Goal: Navigation & Orientation: Understand site structure

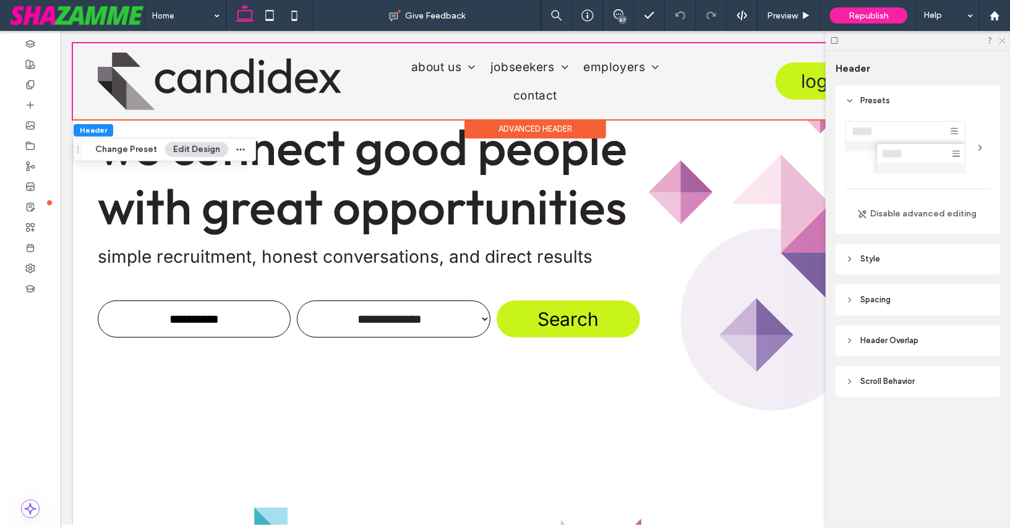
click at [1003, 41] on use at bounding box center [1002, 41] width 7 height 7
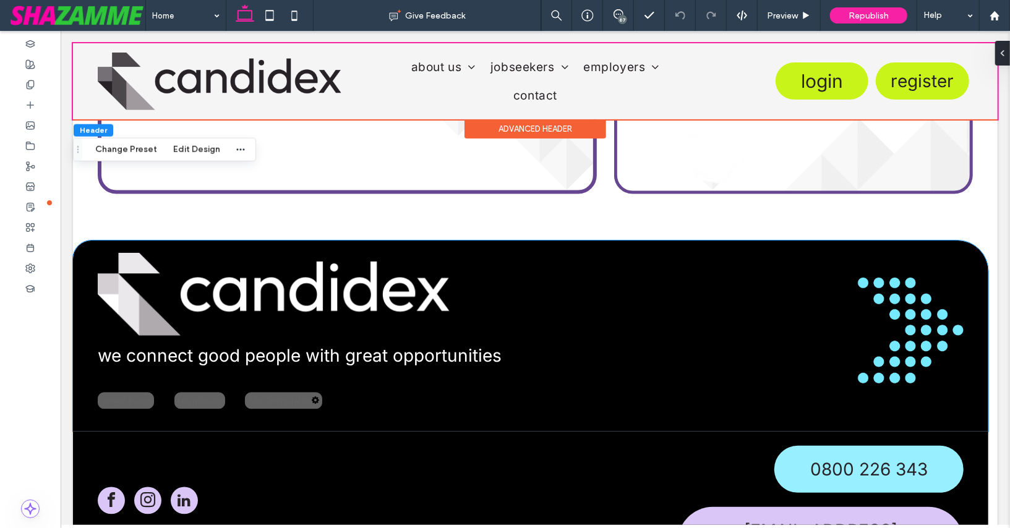
scroll to position [1473, 0]
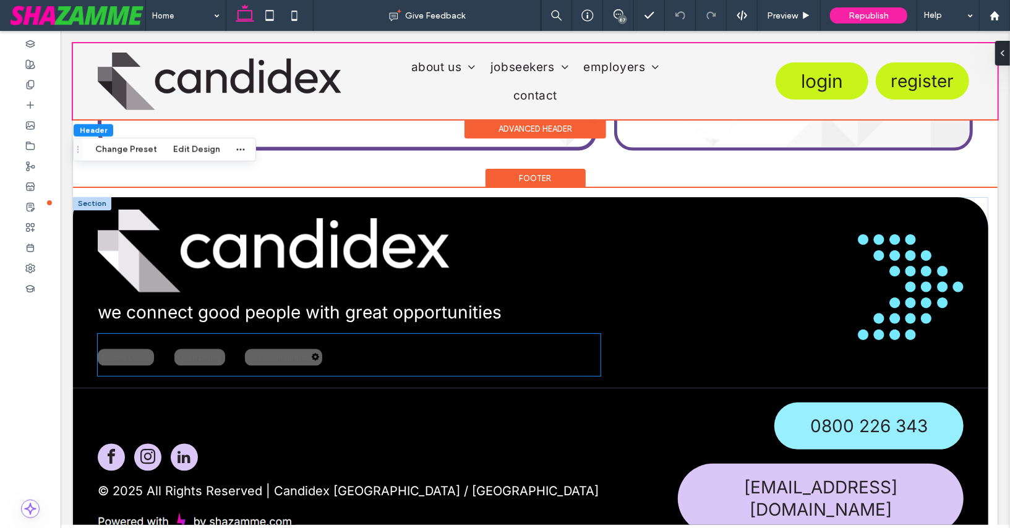
click at [276, 353] on div "Site Configuration" at bounding box center [282, 357] width 77 height 17
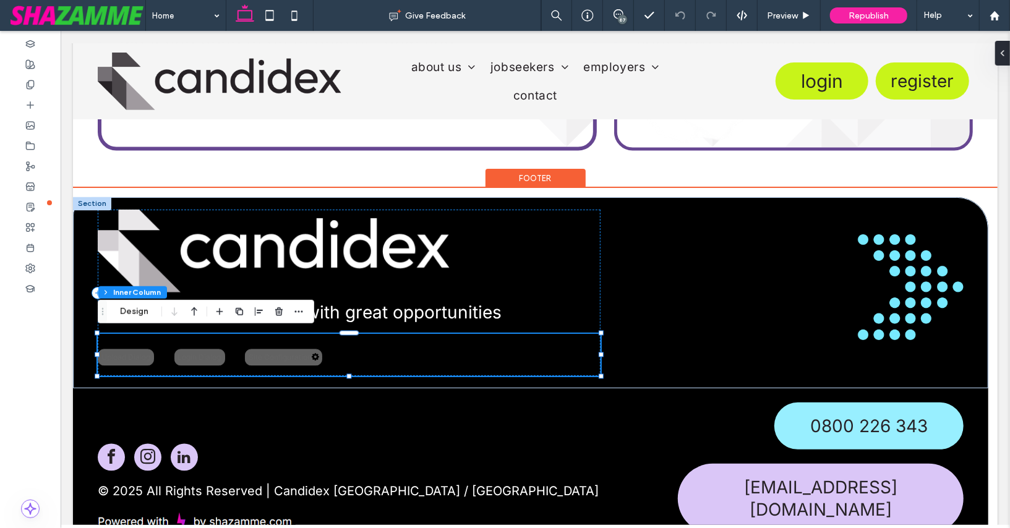
click at [276, 353] on div "Site Configuration" at bounding box center [282, 357] width 77 height 17
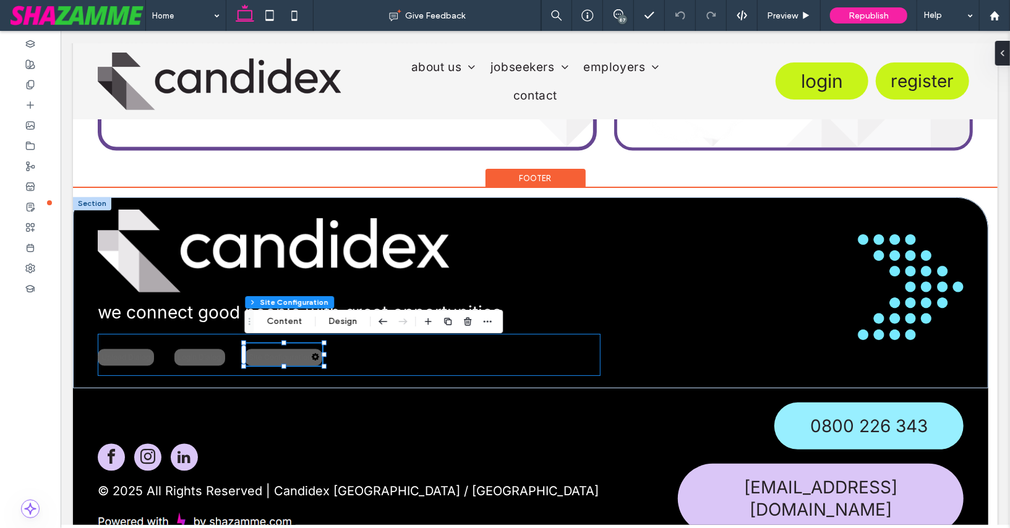
click at [276, 353] on div "Site Configuration" at bounding box center [282, 357] width 77 height 17
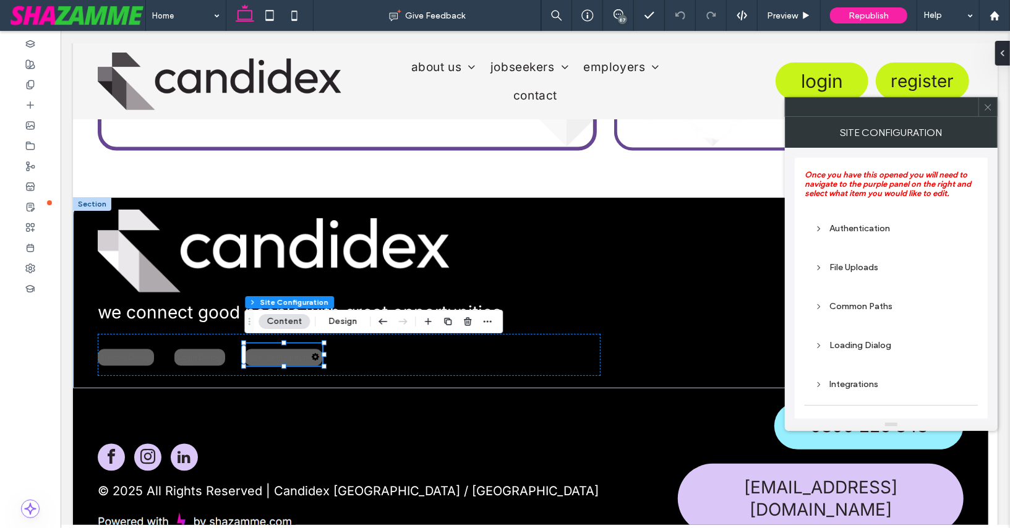
click at [864, 308] on div "Common Paths" at bounding box center [890, 306] width 153 height 11
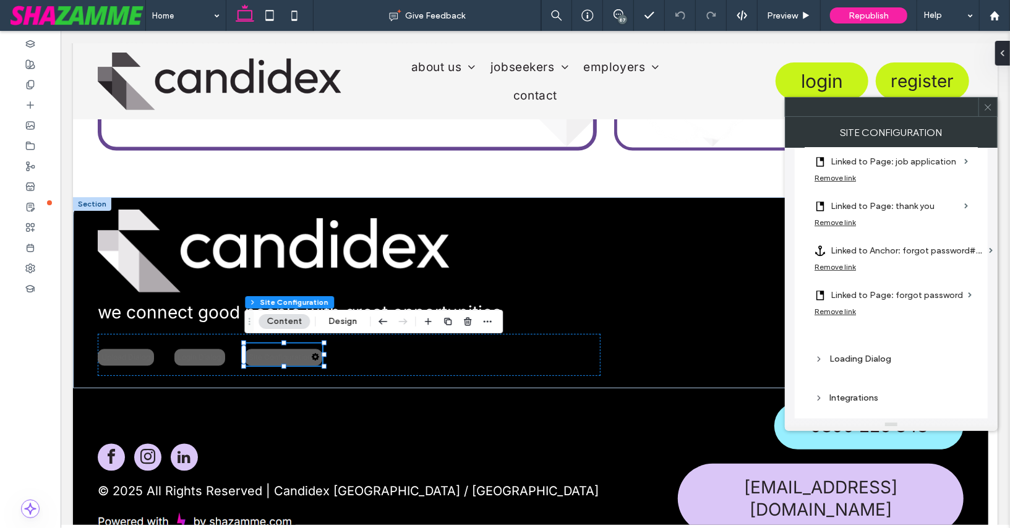
scroll to position [531, 0]
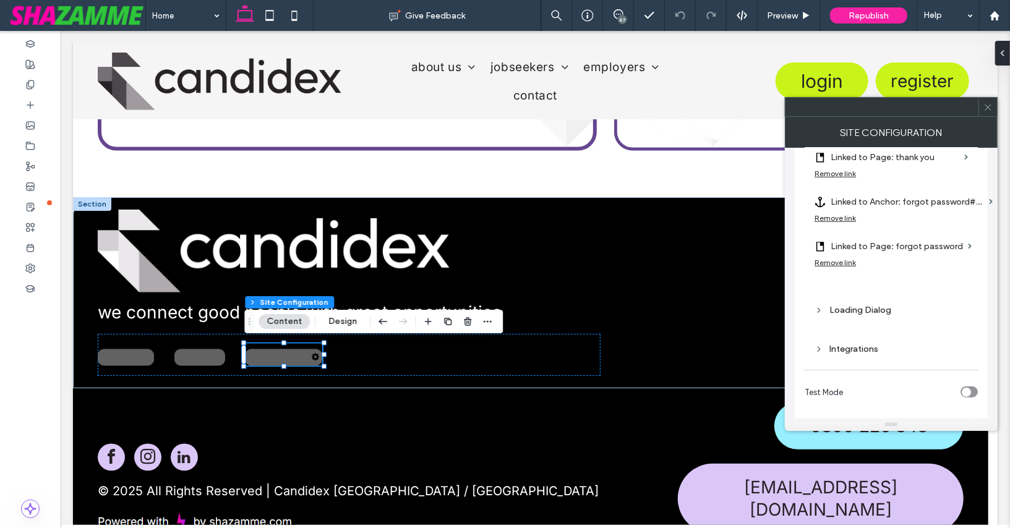
click at [851, 346] on div "Integrations" at bounding box center [890, 349] width 153 height 11
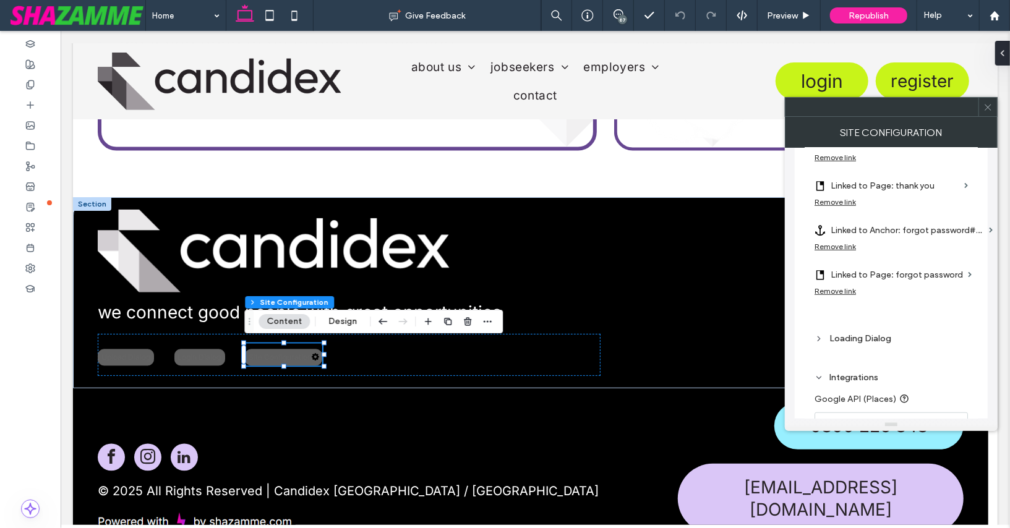
scroll to position [514, 0]
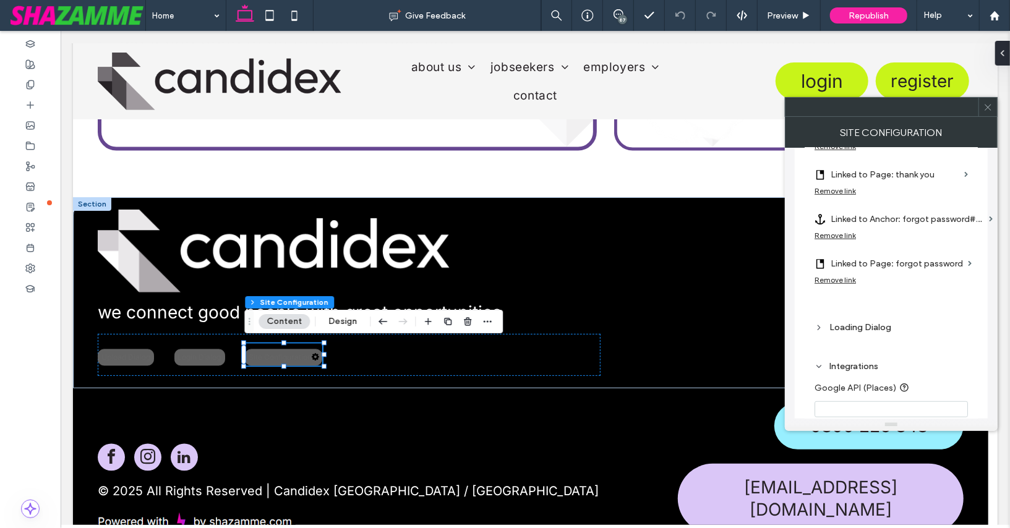
click at [848, 328] on div "Loading Dialog" at bounding box center [890, 327] width 153 height 17
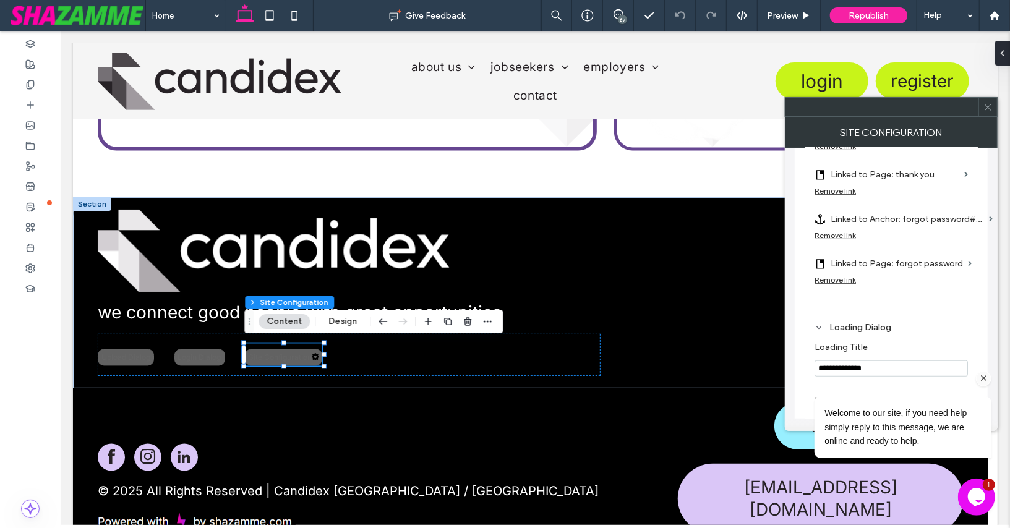
click at [988, 378] on icon "Chat attention grabber" at bounding box center [983, 377] width 11 height 11
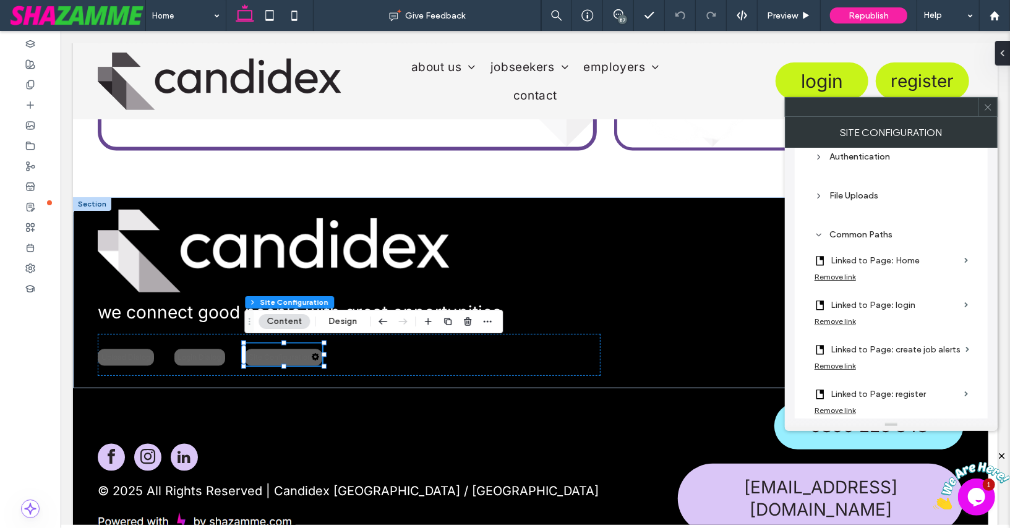
scroll to position [0, 0]
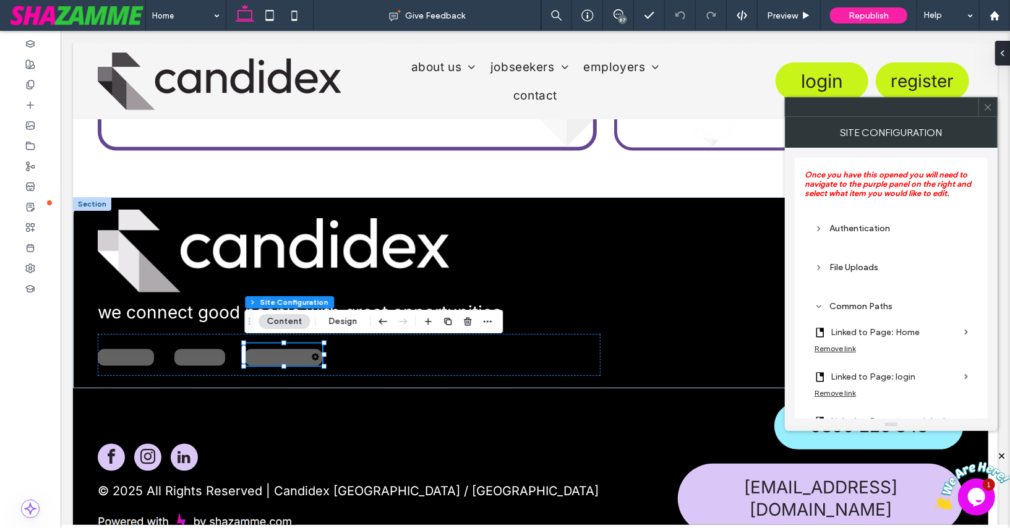
click at [823, 231] on div "Authentication" at bounding box center [890, 228] width 153 height 11
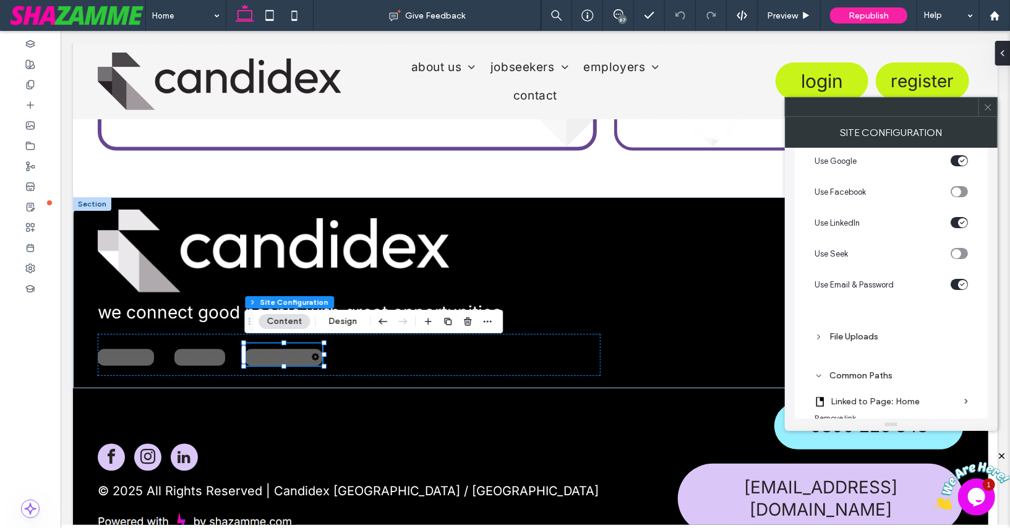
scroll to position [109, 0]
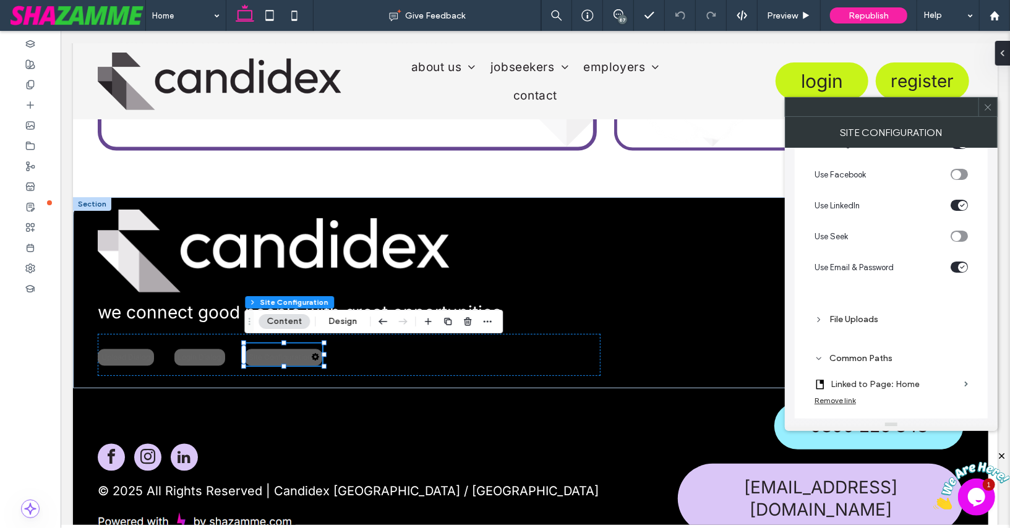
click at [987, 110] on icon at bounding box center [987, 107] width 9 height 9
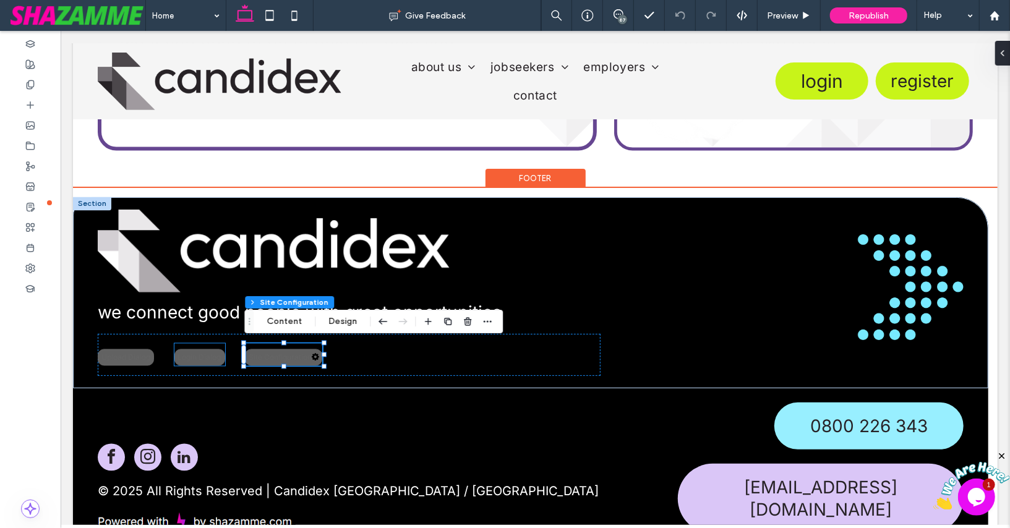
click at [197, 354] on div "Login Dialog" at bounding box center [199, 357] width 51 height 17
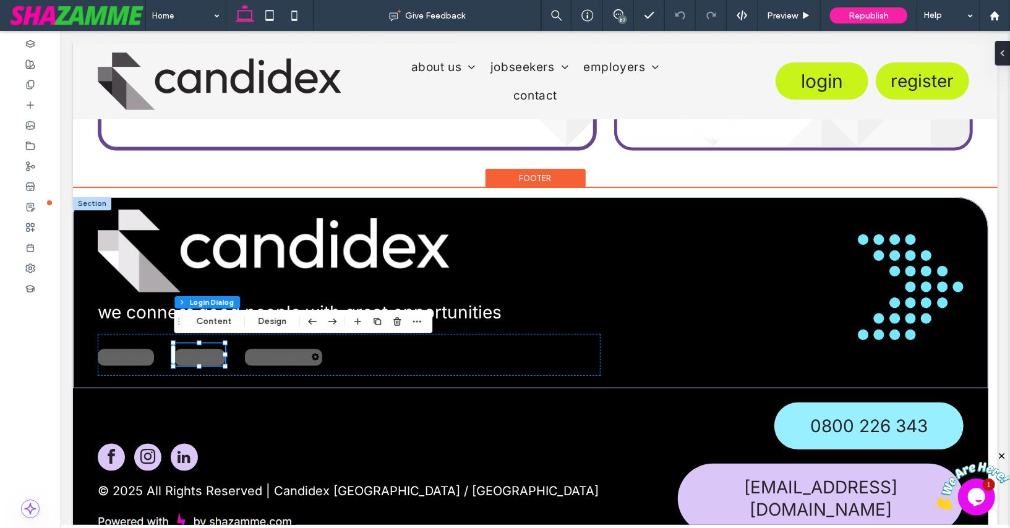
click at [197, 354] on div "Login Dialog" at bounding box center [199, 357] width 51 height 17
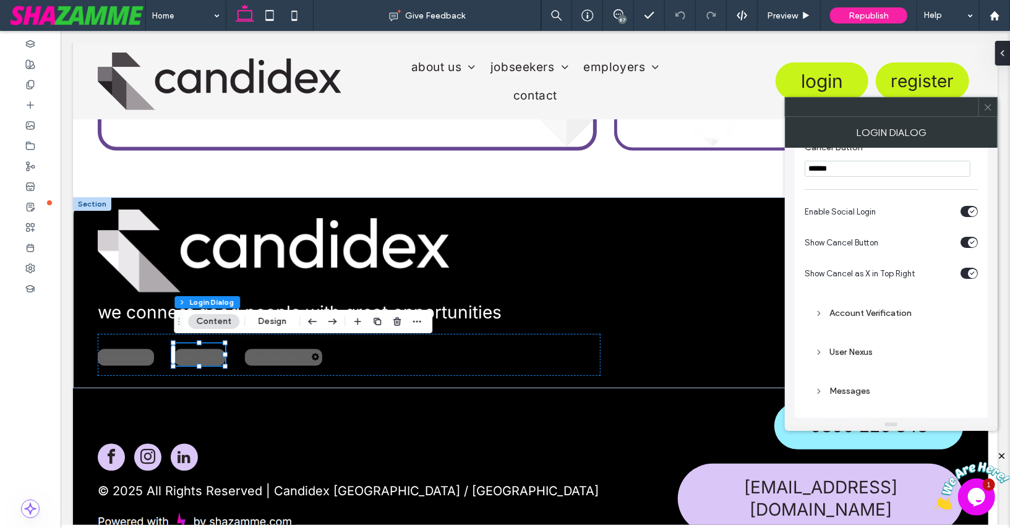
scroll to position [151, 0]
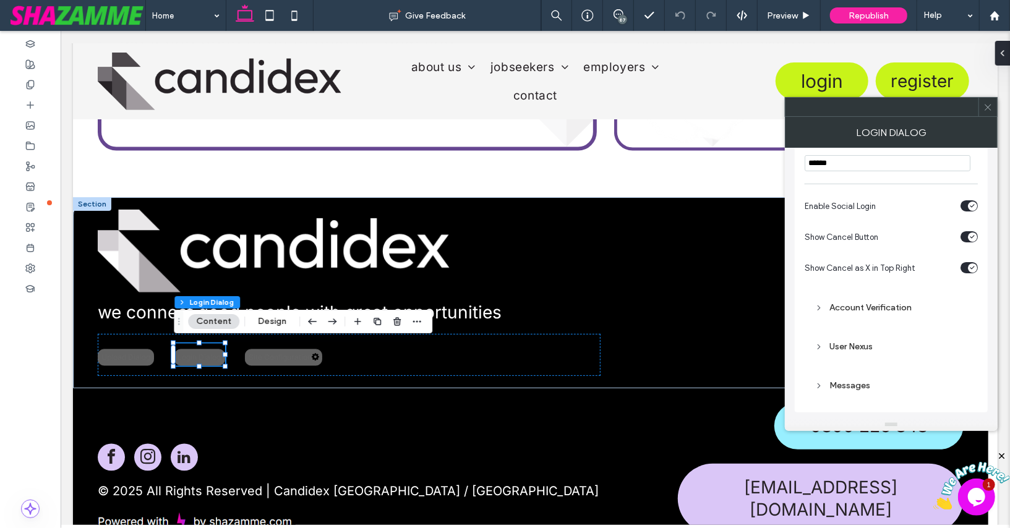
drag, startPoint x: 991, startPoint y: 113, endPoint x: 838, endPoint y: 158, distance: 159.4
click at [988, 113] on span at bounding box center [987, 107] width 9 height 19
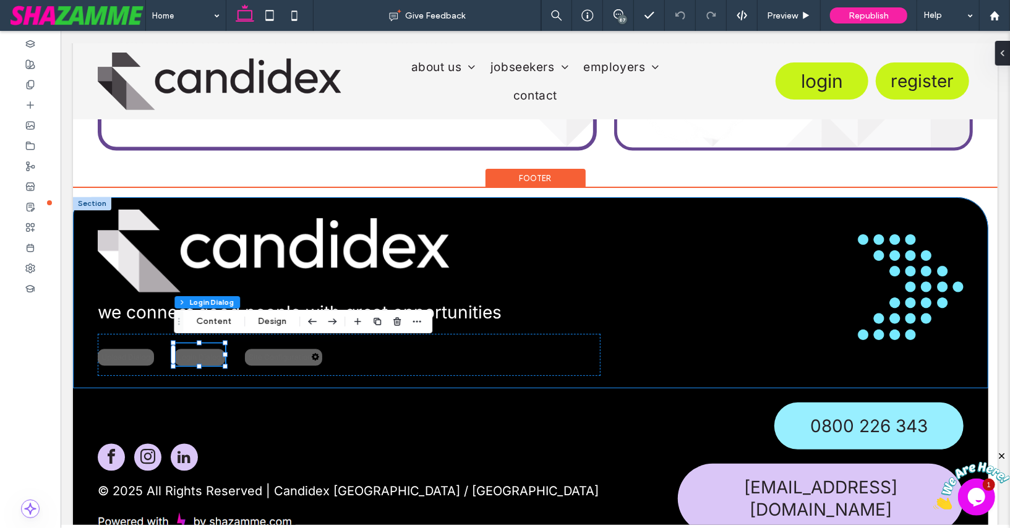
click at [76, 362] on div "**********" at bounding box center [529, 292] width 915 height 191
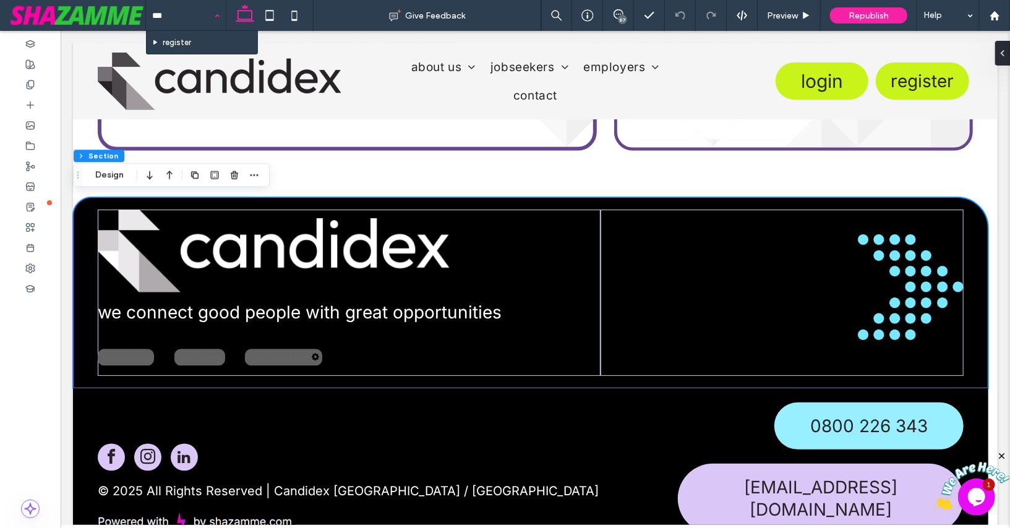
type input "****"
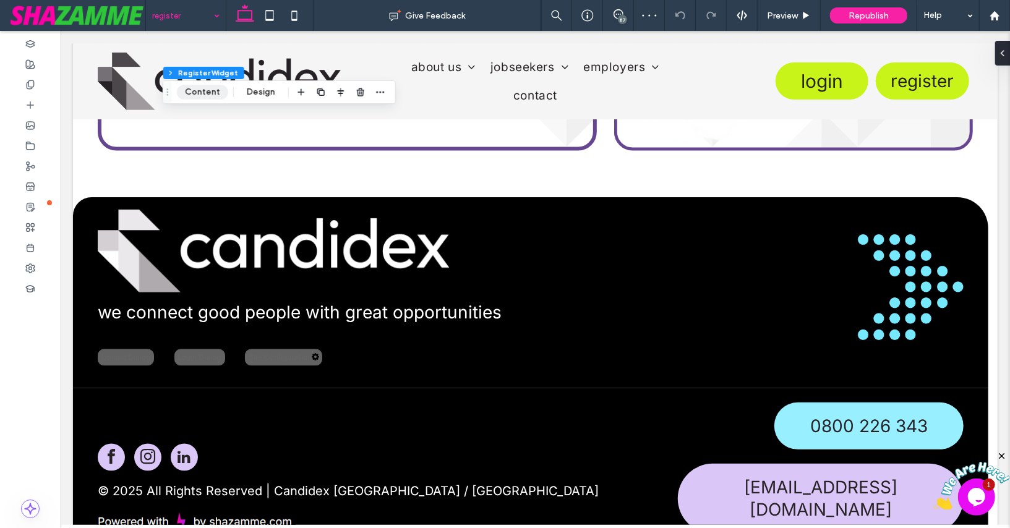
click at [198, 90] on button "Content" at bounding box center [202, 92] width 51 height 15
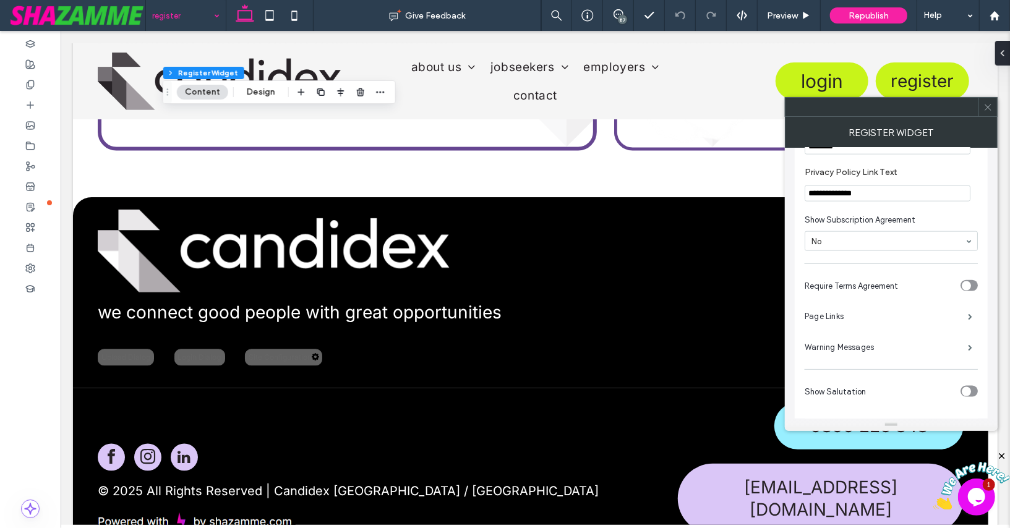
scroll to position [1007, 0]
click at [848, 310] on label "Page Links" at bounding box center [885, 313] width 163 height 25
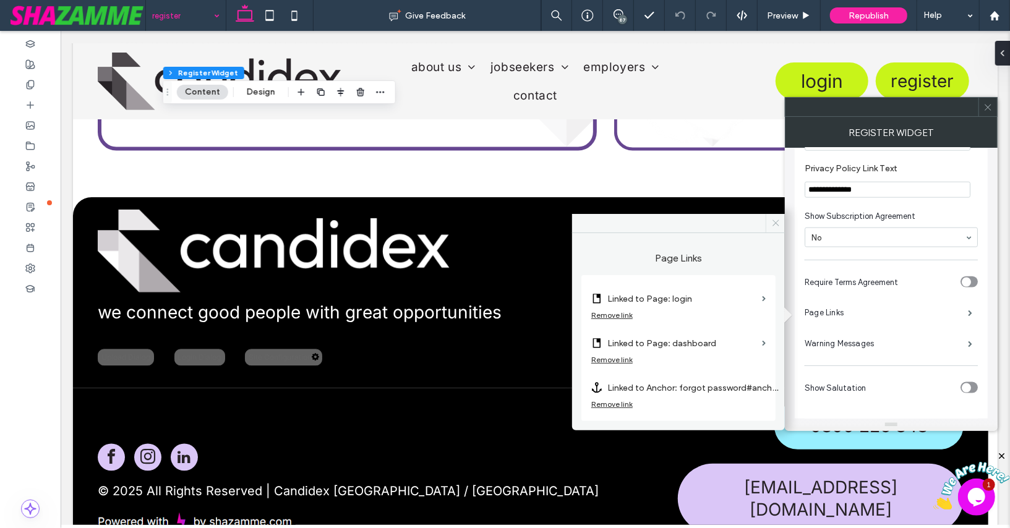
click at [774, 224] on use at bounding box center [775, 223] width 6 height 6
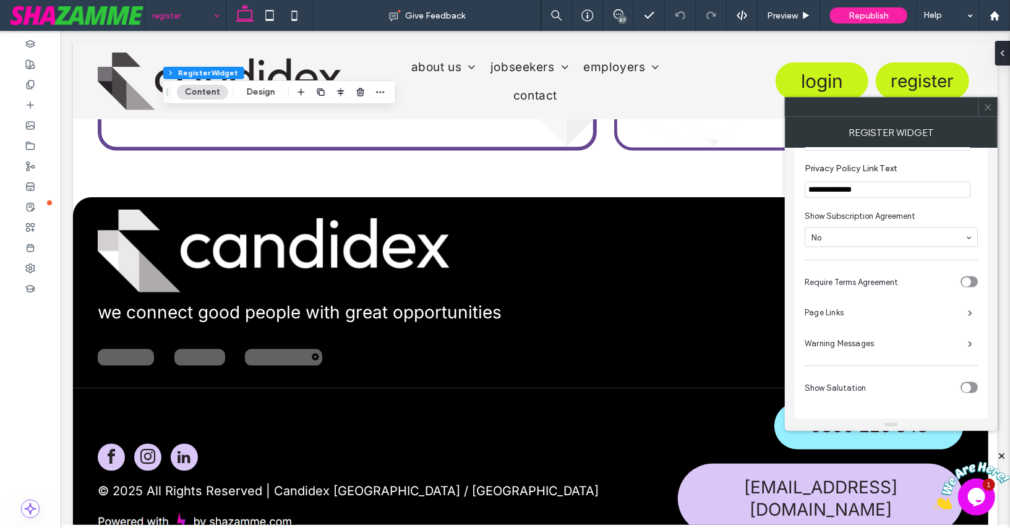
scroll to position [1087, 0]
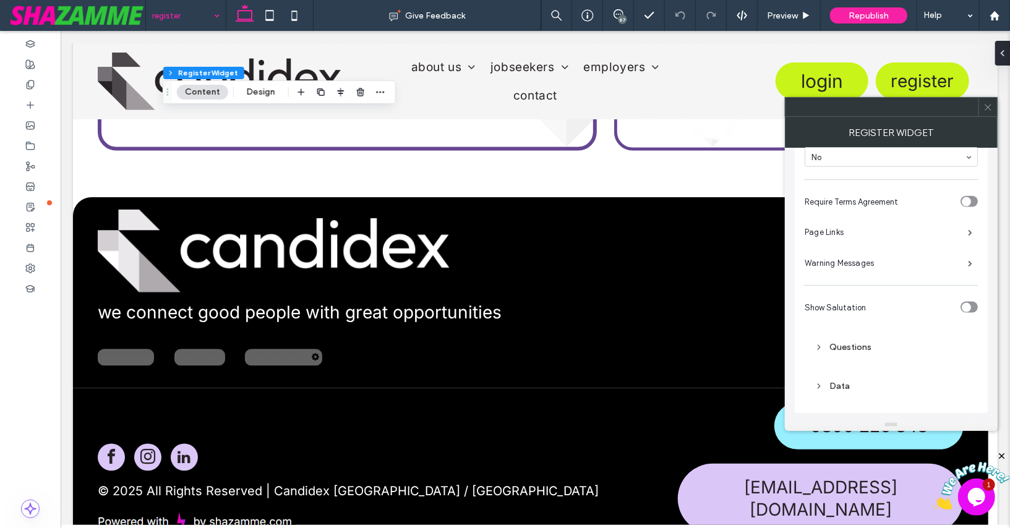
click at [833, 383] on div "Data" at bounding box center [890, 386] width 153 height 11
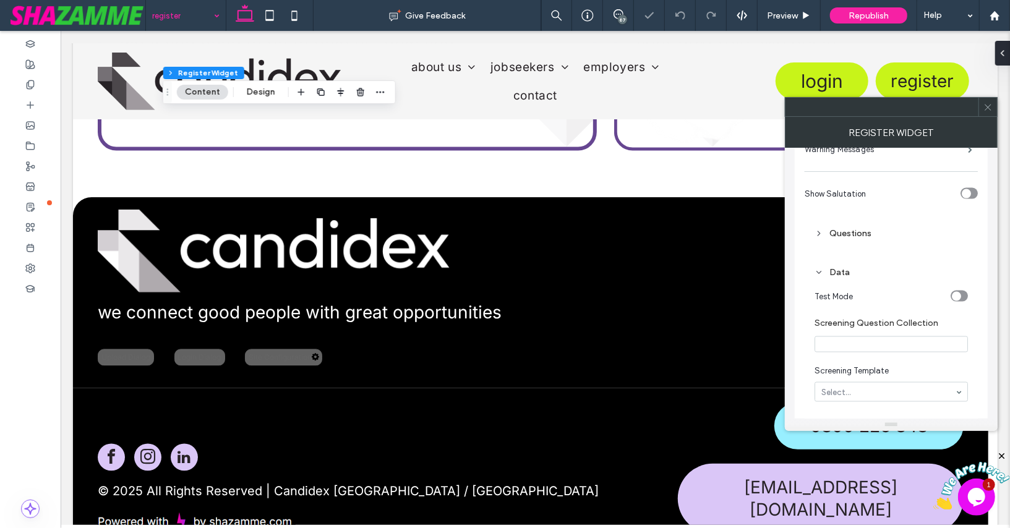
scroll to position [1221, 0]
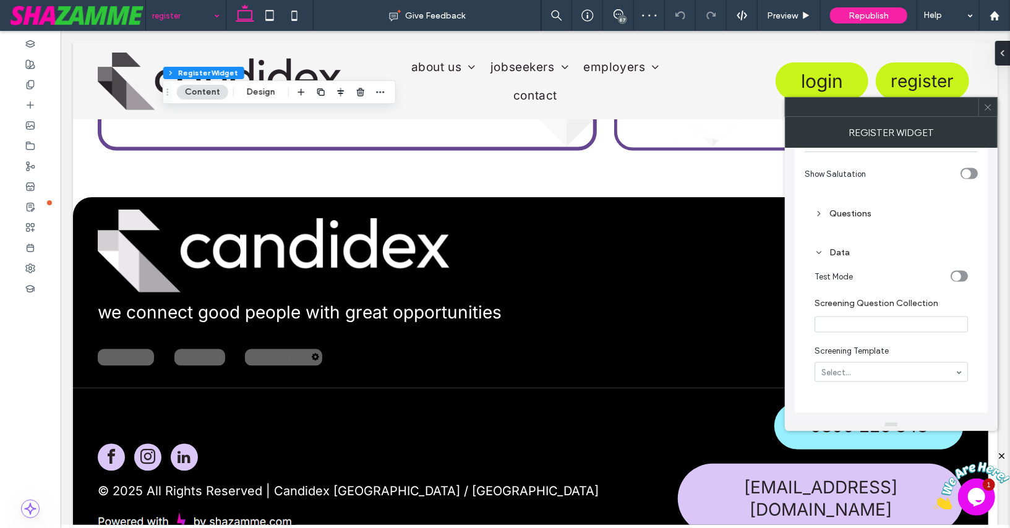
click at [816, 212] on icon at bounding box center [818, 214] width 9 height 9
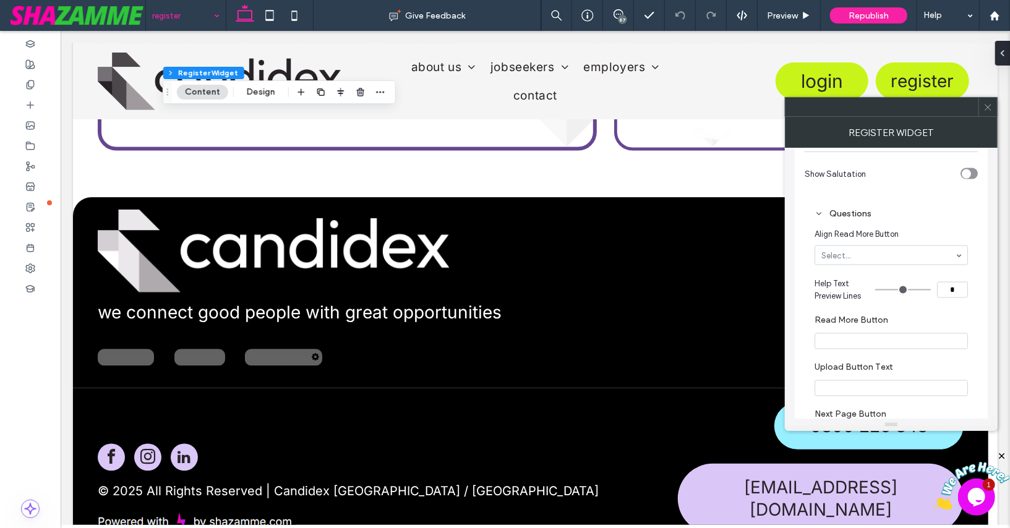
click at [984, 112] on span at bounding box center [987, 107] width 9 height 19
